Goal: Find specific page/section: Find specific page/section

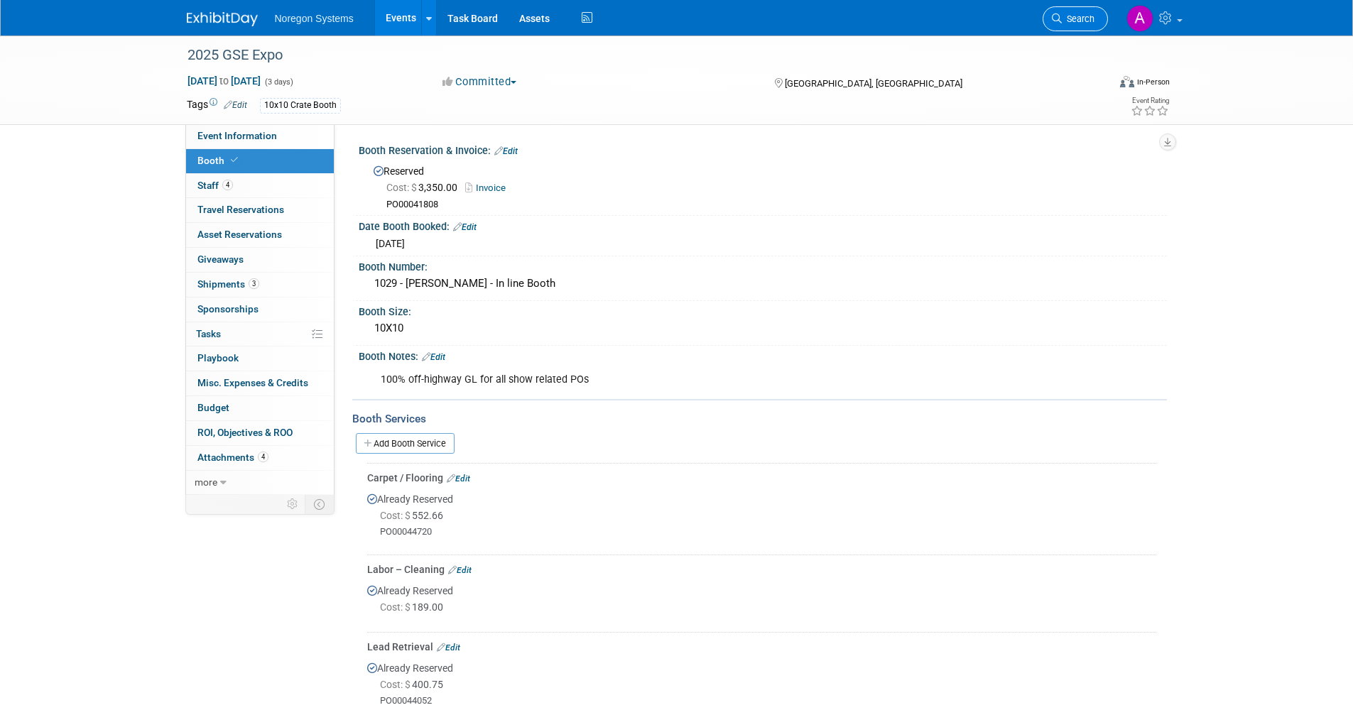
click at [1061, 25] on link "Search" at bounding box center [1075, 18] width 65 height 25
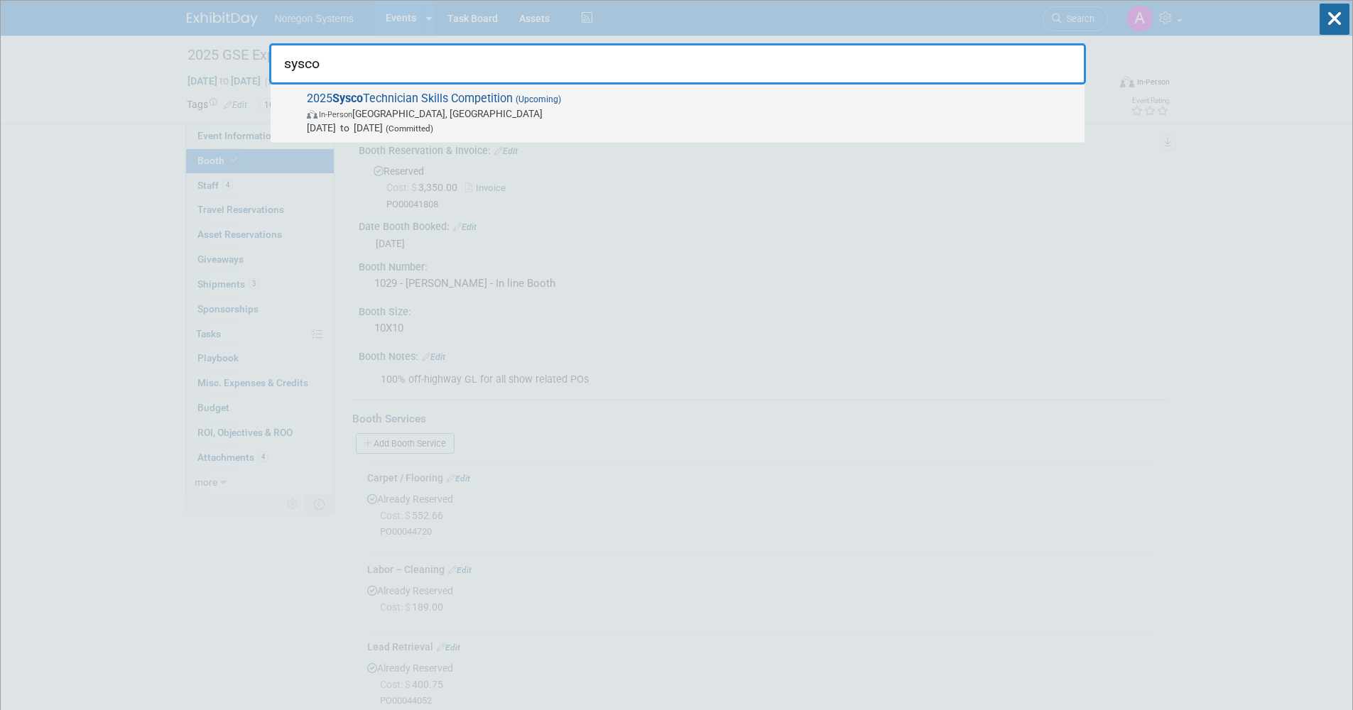
type input "sysco"
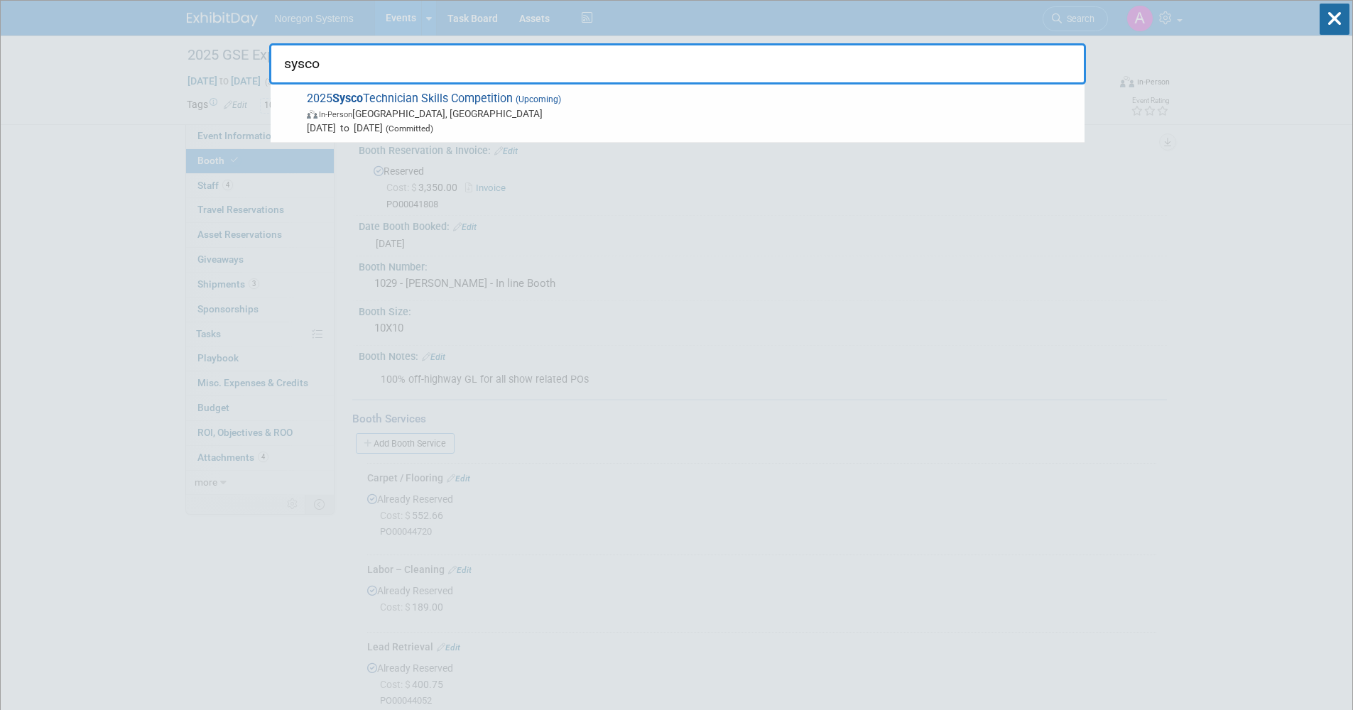
click at [636, 115] on span "In-Person Houston, TX" at bounding box center [692, 114] width 771 height 14
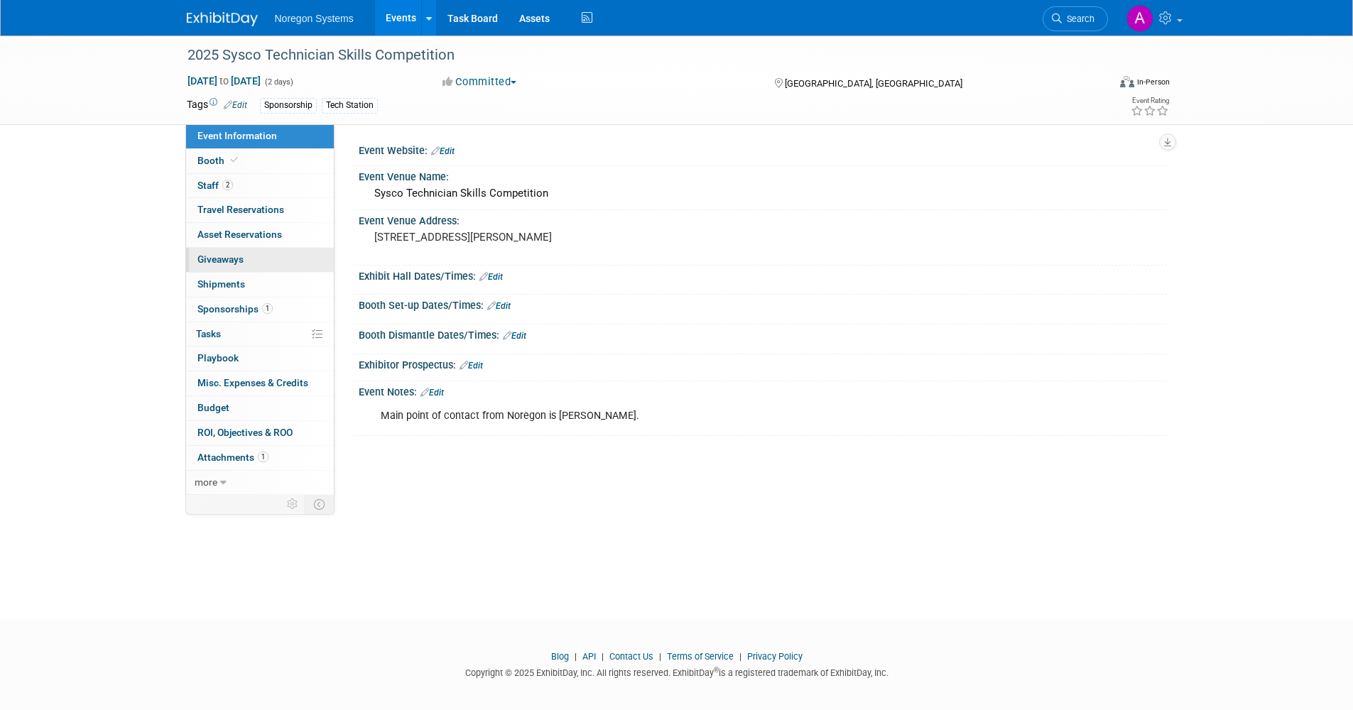
click at [241, 264] on span "Giveaways 0" at bounding box center [220, 259] width 46 height 11
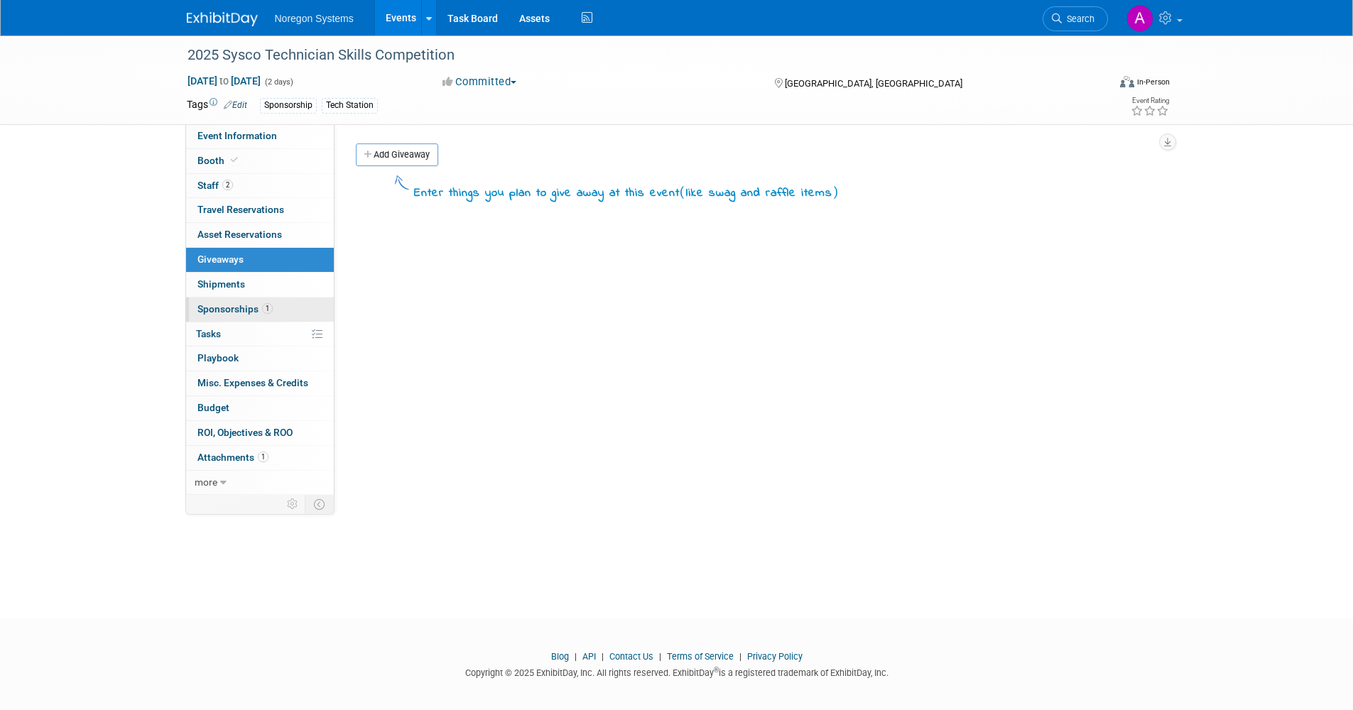
click at [238, 310] on span "Sponsorships 1" at bounding box center [234, 308] width 75 height 11
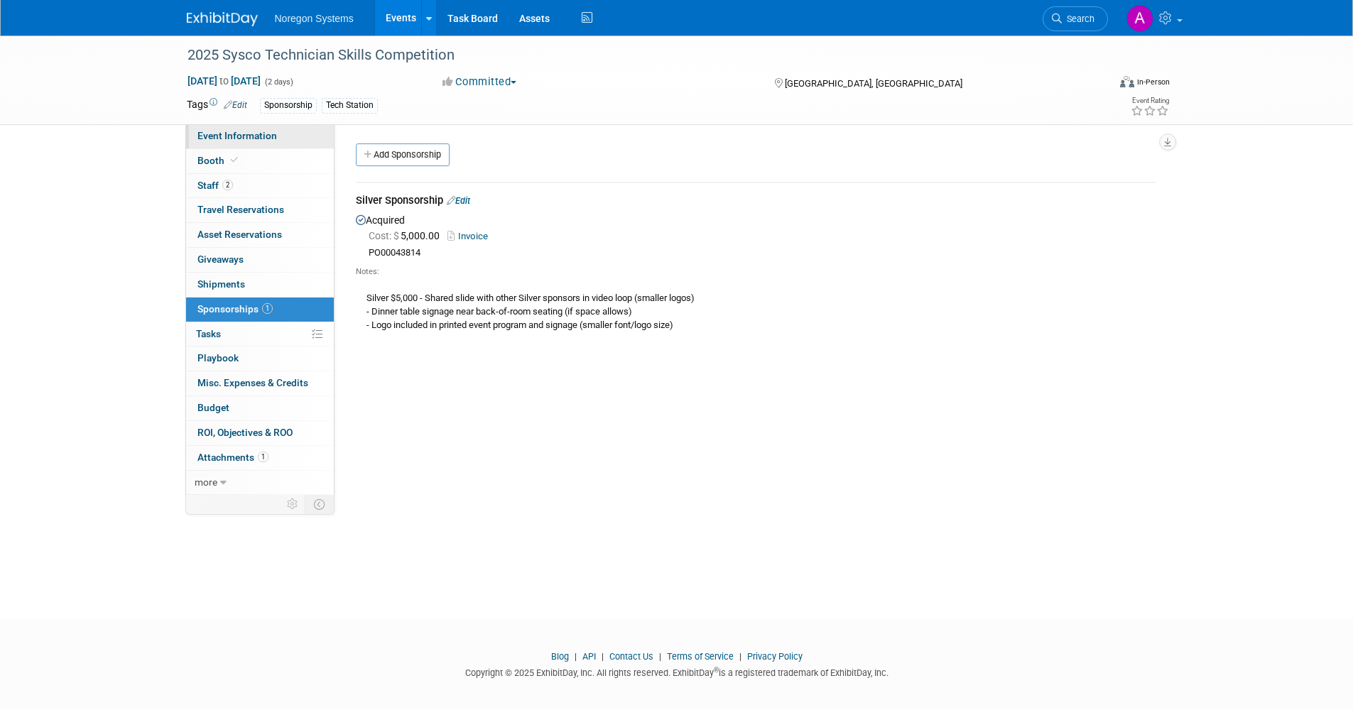
click at [218, 141] on span "Event Information" at bounding box center [237, 135] width 80 height 11
